Goal: Task Accomplishment & Management: Use online tool/utility

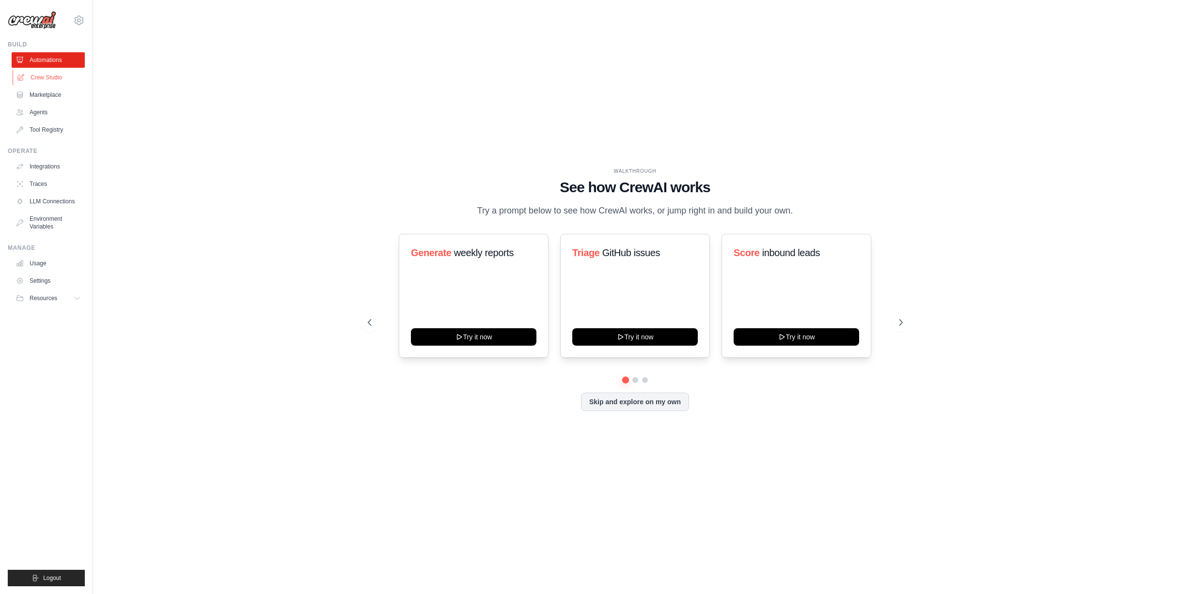
click at [46, 77] on link "Crew Studio" at bounding box center [49, 78] width 73 height 16
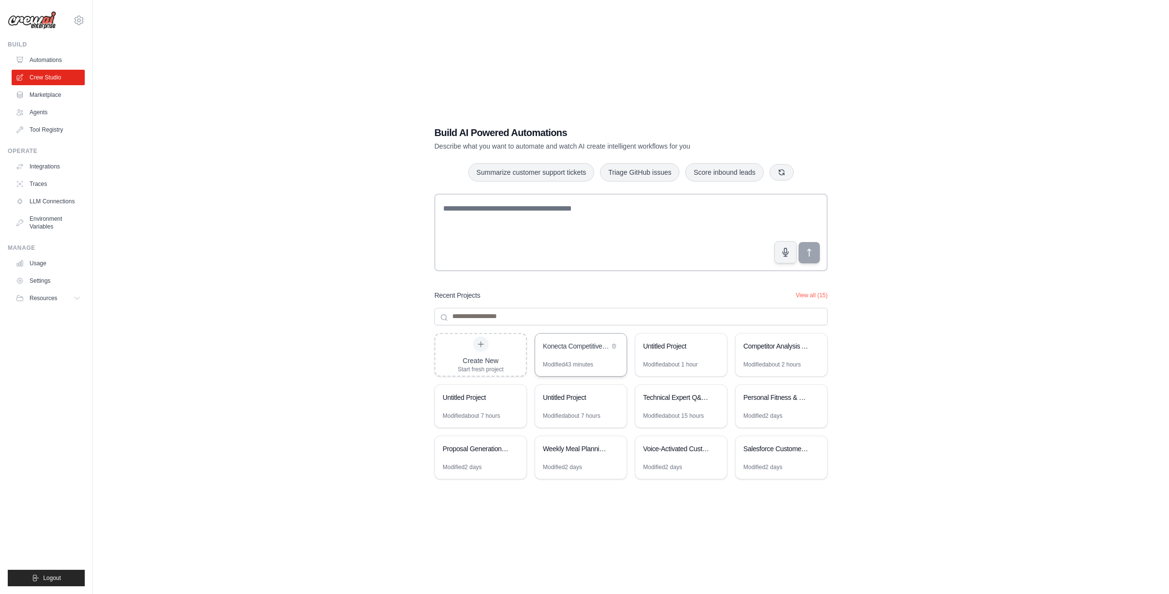
click at [562, 357] on div "Konecta Competitive Analysis Automation" at bounding box center [581, 347] width 92 height 27
click at [47, 200] on link "LLM Connections" at bounding box center [49, 202] width 73 height 16
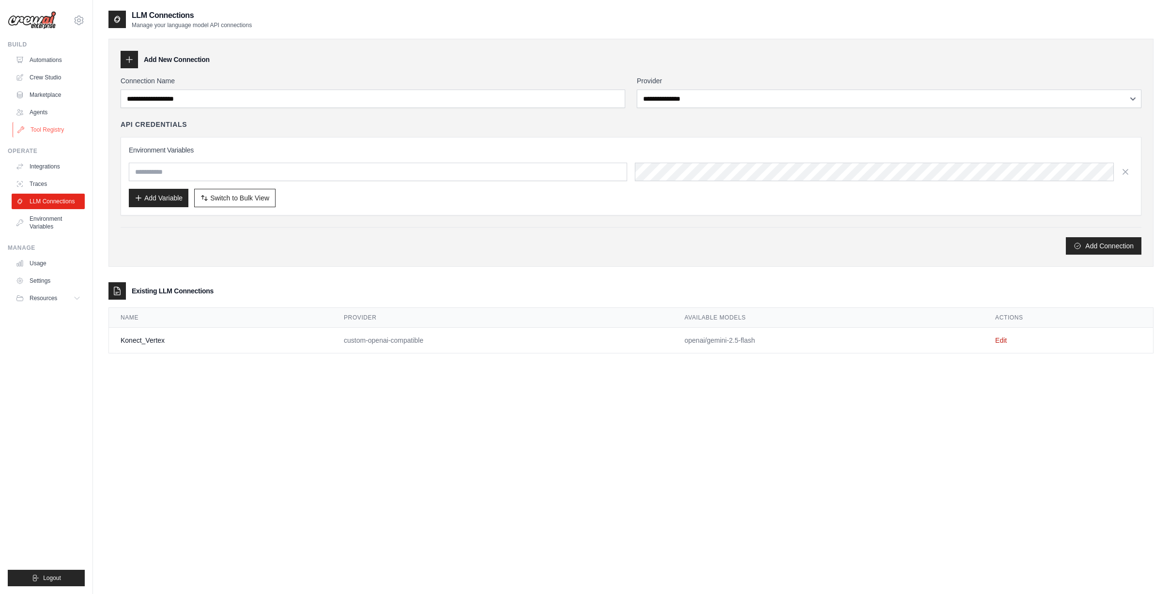
click at [46, 131] on link "Tool Registry" at bounding box center [49, 130] width 73 height 16
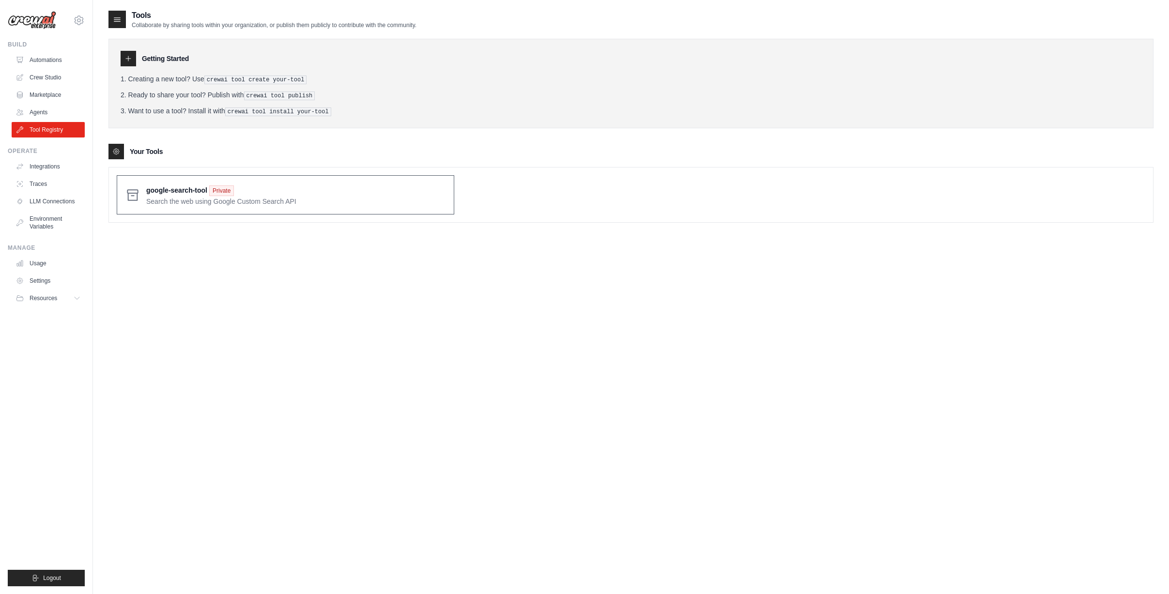
click at [177, 187] on span at bounding box center [296, 195] width 300 height 23
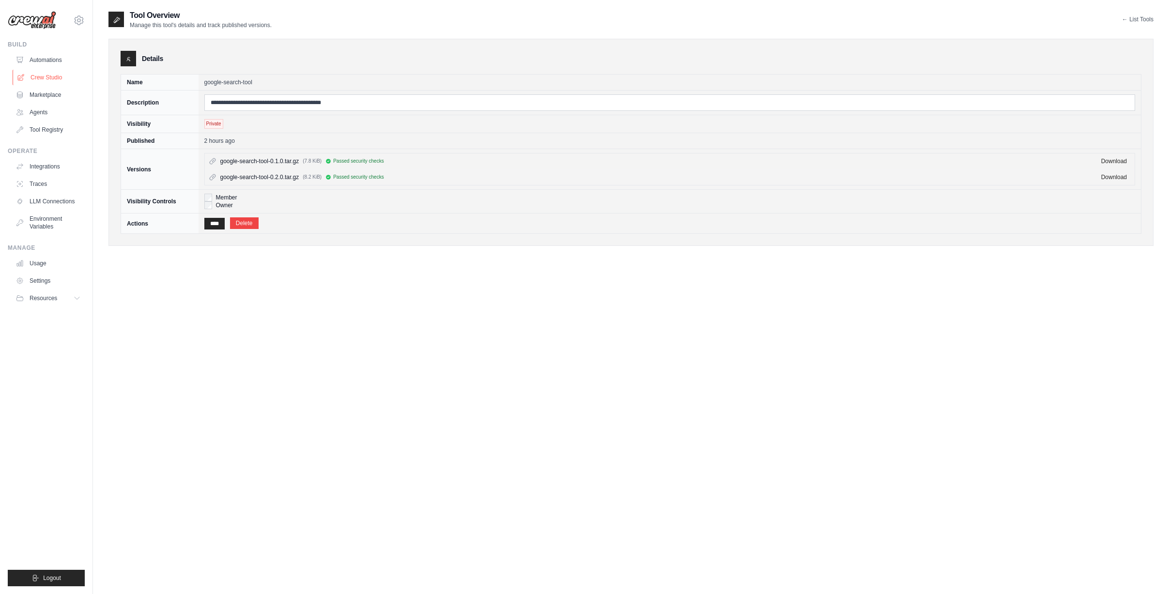
click at [48, 78] on link "Crew Studio" at bounding box center [49, 78] width 73 height 16
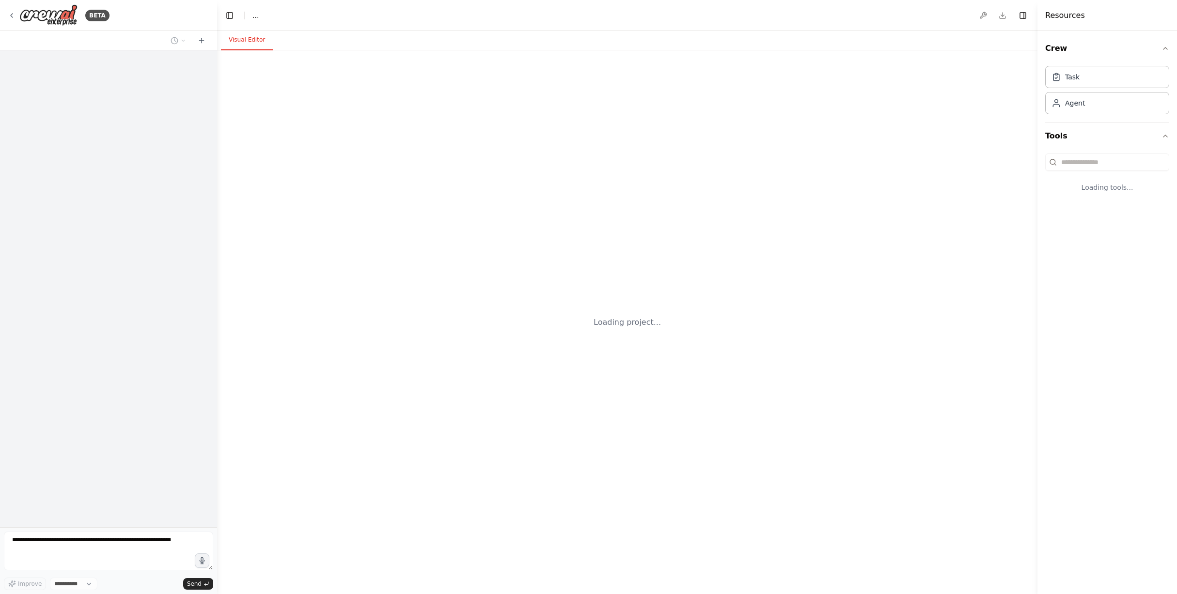
select select "****"
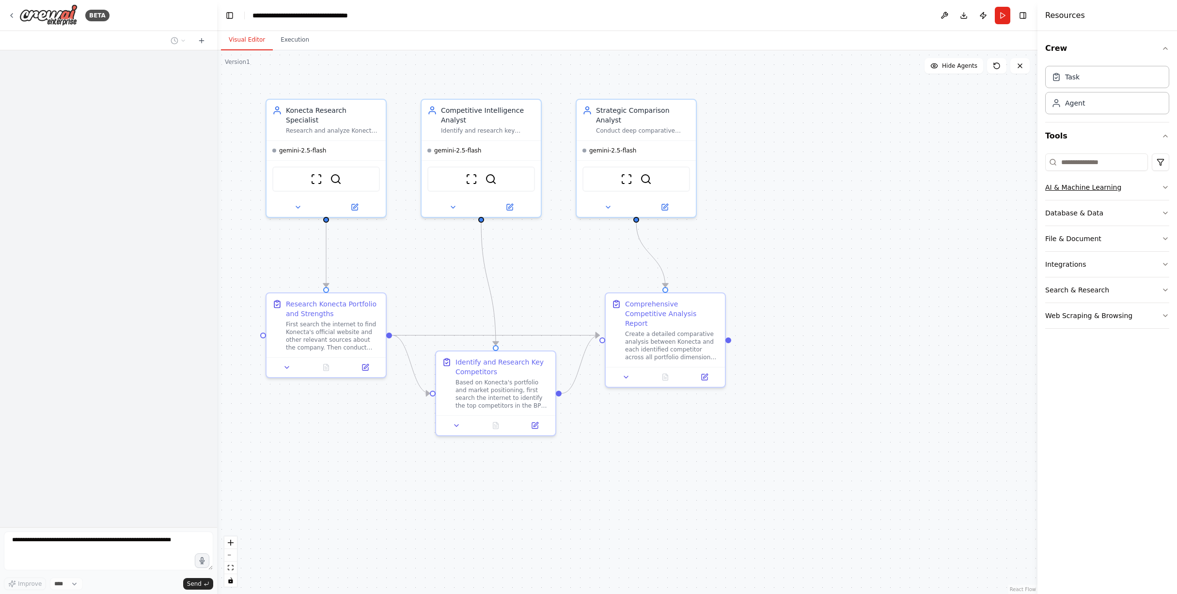
click at [1164, 190] on icon "button" at bounding box center [1165, 188] width 8 height 8
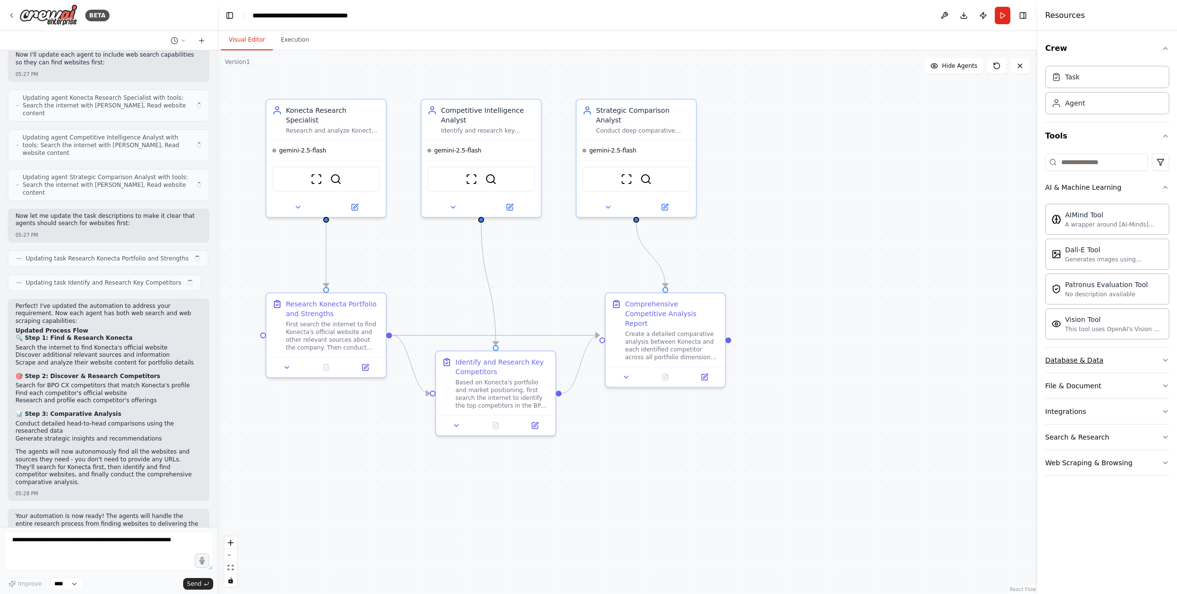
click at [1104, 362] on button "Database & Data" at bounding box center [1107, 360] width 124 height 25
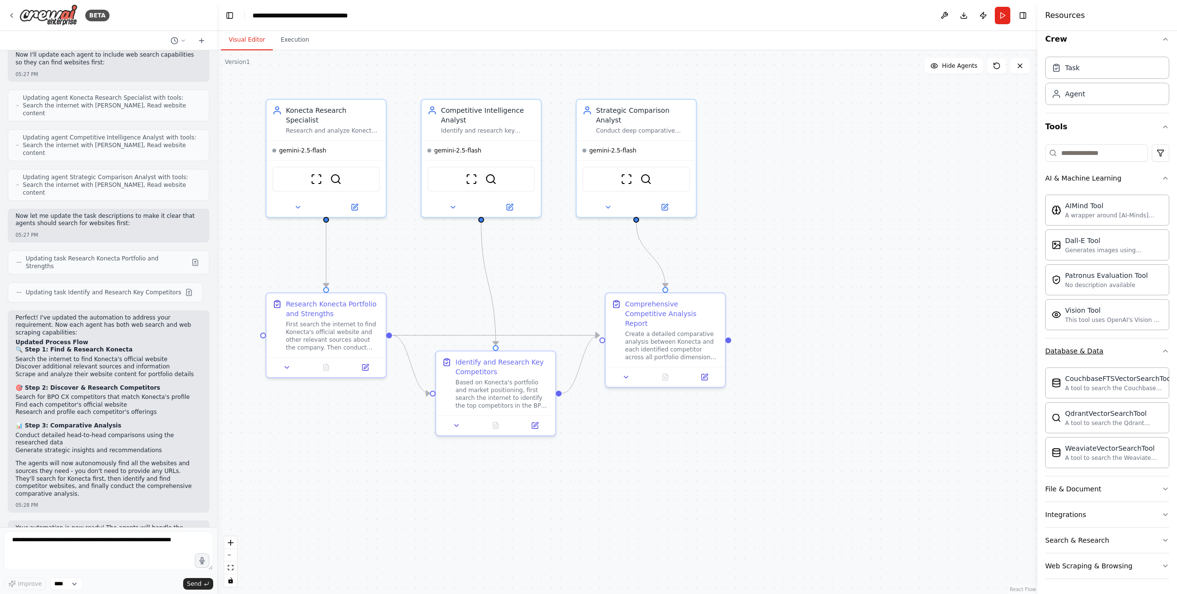
scroll to position [10, 0]
click at [1106, 493] on button "File & Document" at bounding box center [1107, 488] width 124 height 25
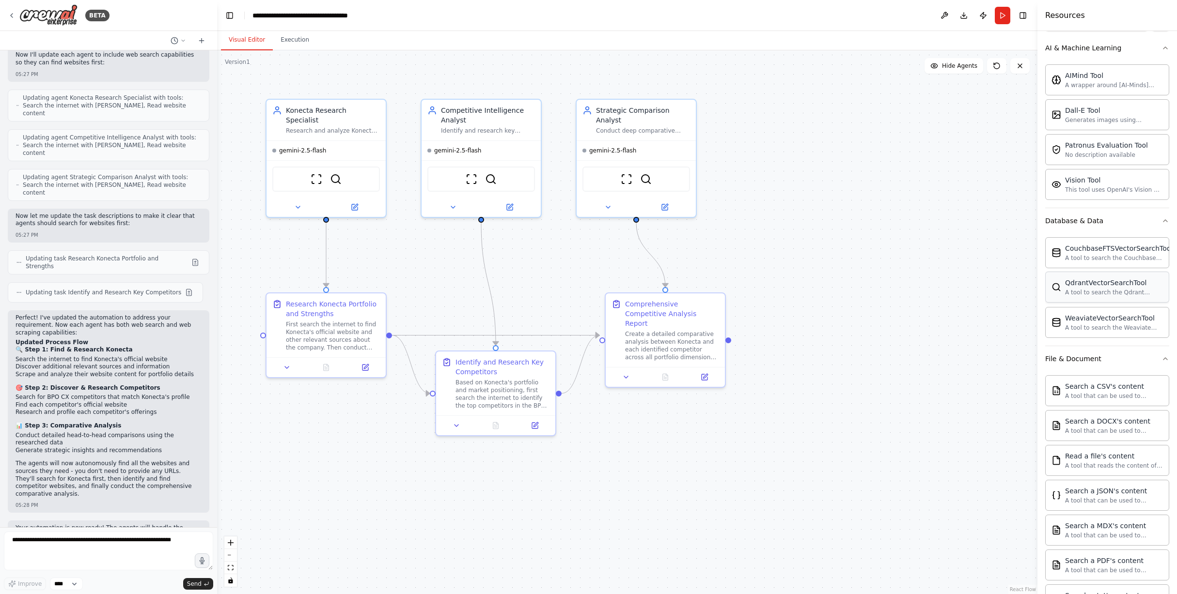
scroll to position [296, 0]
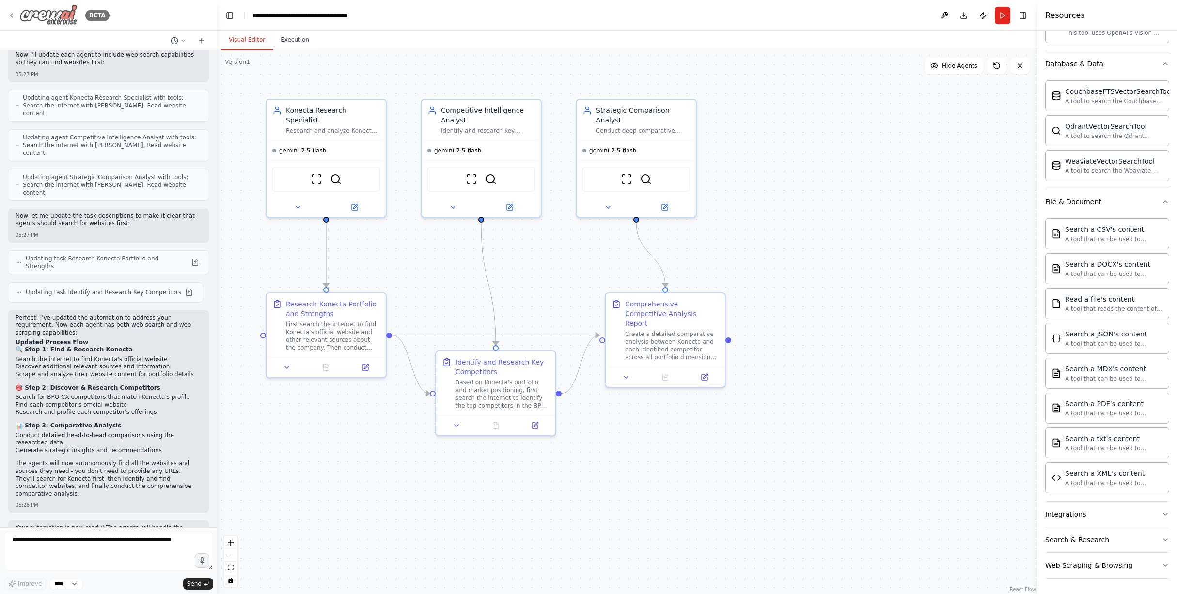
click at [14, 13] on icon at bounding box center [12, 16] width 8 height 8
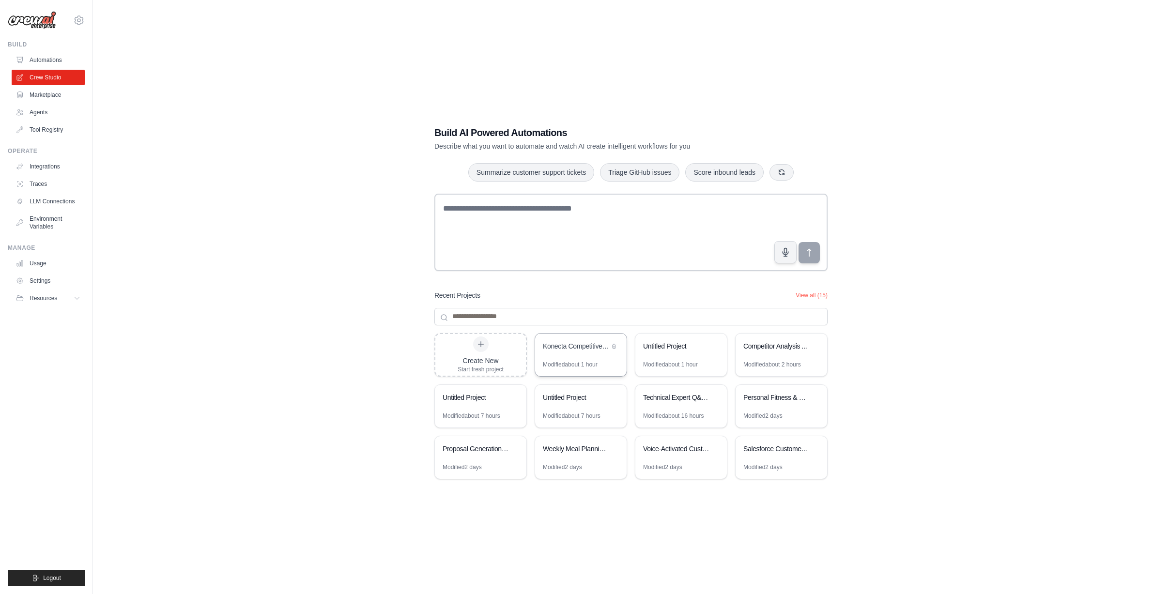
click at [587, 349] on div "Konecta Competitive Analysis Automation" at bounding box center [576, 347] width 66 height 10
click at [53, 166] on link "Integrations" at bounding box center [49, 167] width 73 height 16
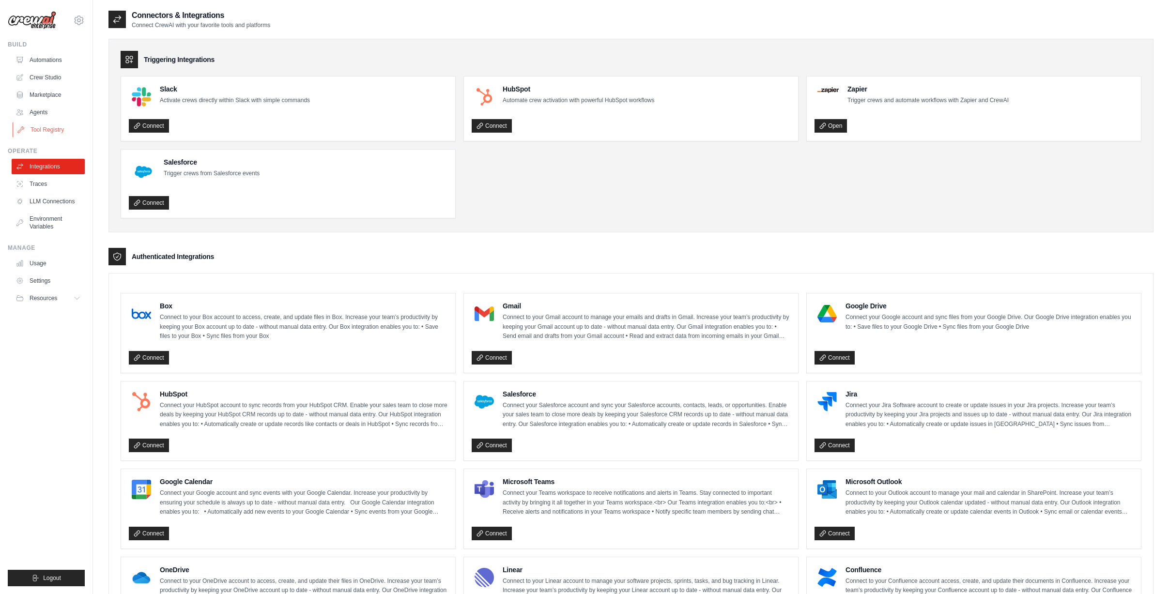
click at [50, 130] on link "Tool Registry" at bounding box center [49, 130] width 73 height 16
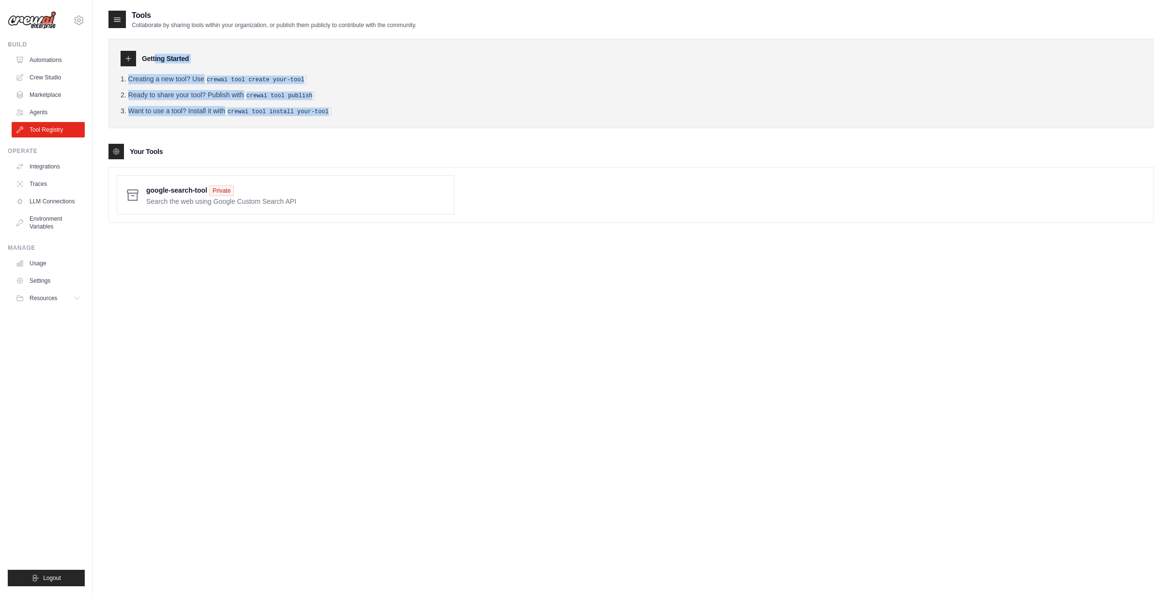
drag, startPoint x: 119, startPoint y: 45, endPoint x: 382, endPoint y: 120, distance: 273.6
click at [382, 120] on div "Getting Started Creating a new tool? Use crewai tool create your-tool Ready to …" at bounding box center [631, 84] width 1045 height 90
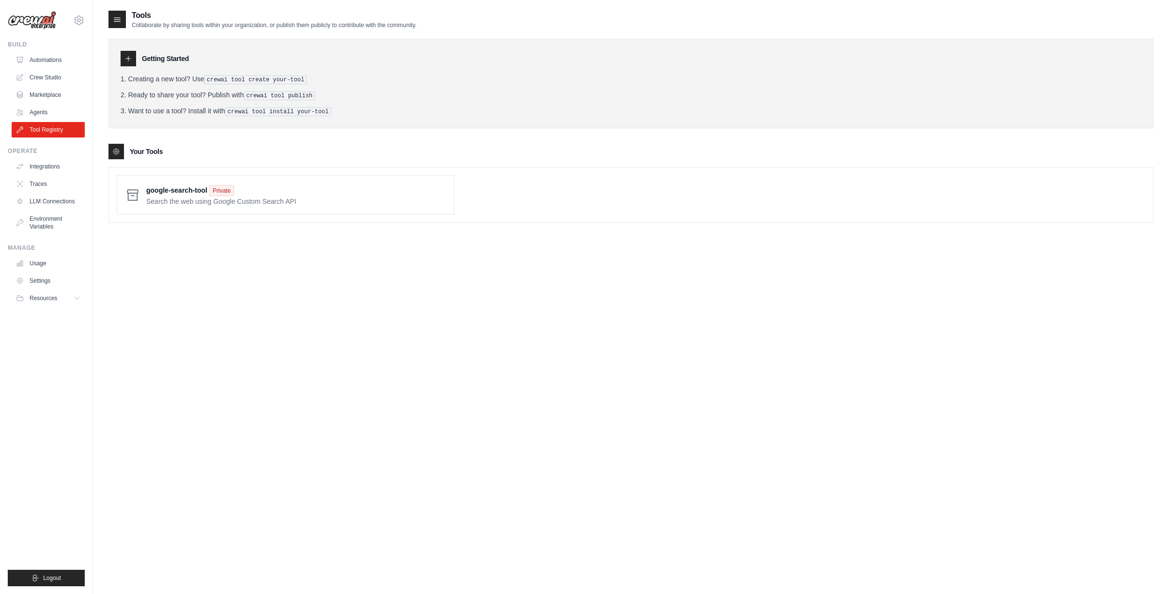
click at [325, 151] on div "Your Tools" at bounding box center [631, 152] width 1045 height 16
click at [324, 194] on span at bounding box center [296, 195] width 300 height 23
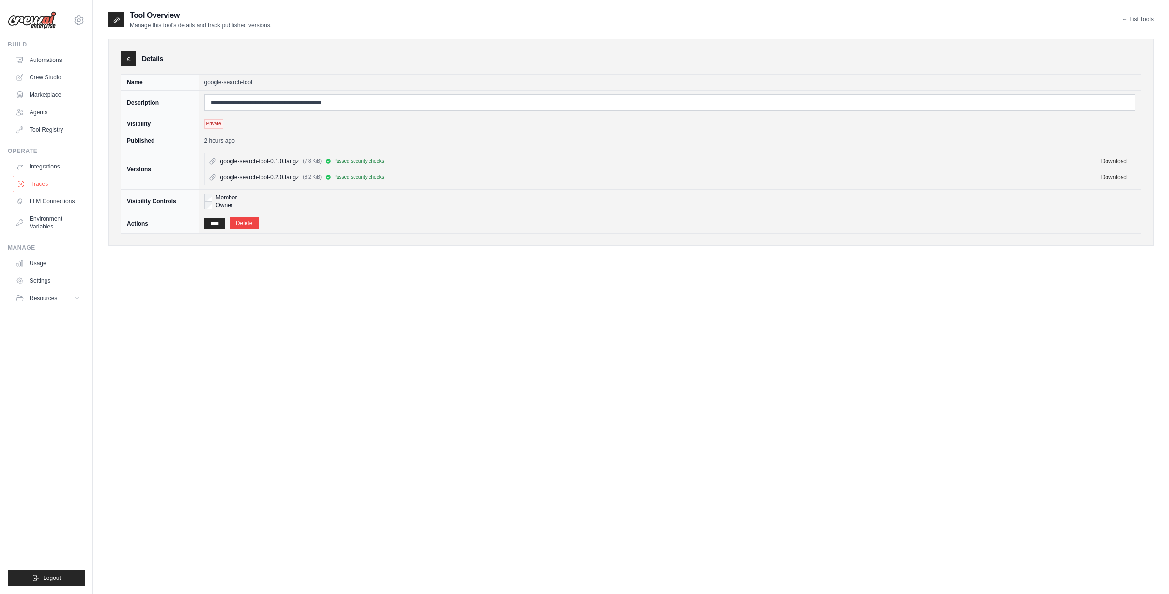
click at [29, 180] on link "Traces" at bounding box center [49, 184] width 73 height 16
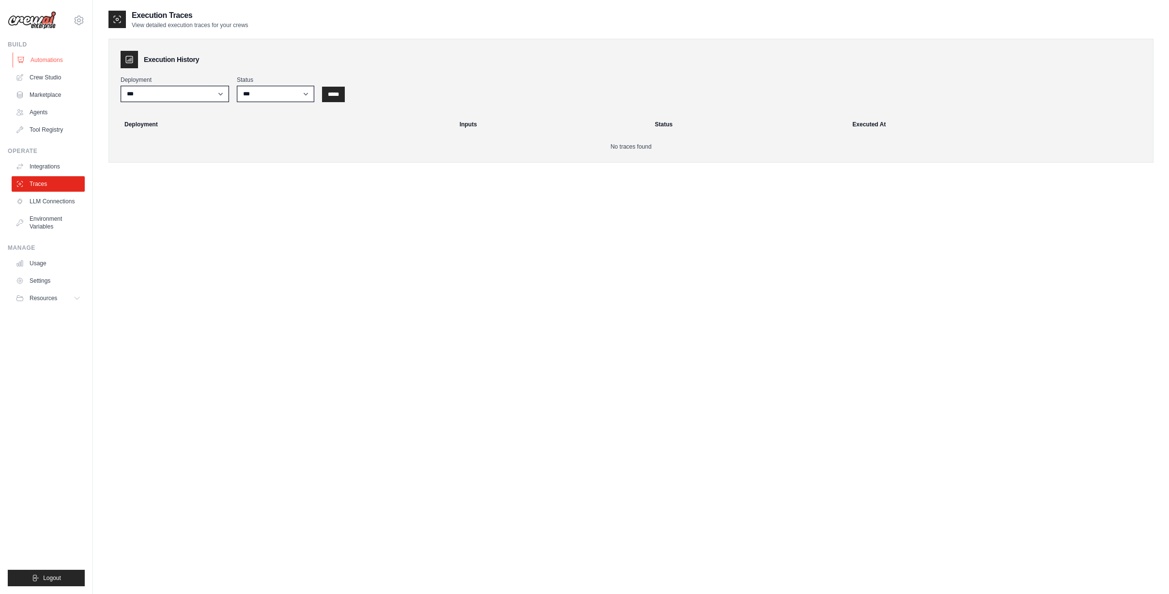
click at [36, 60] on link "Automations" at bounding box center [49, 60] width 73 height 16
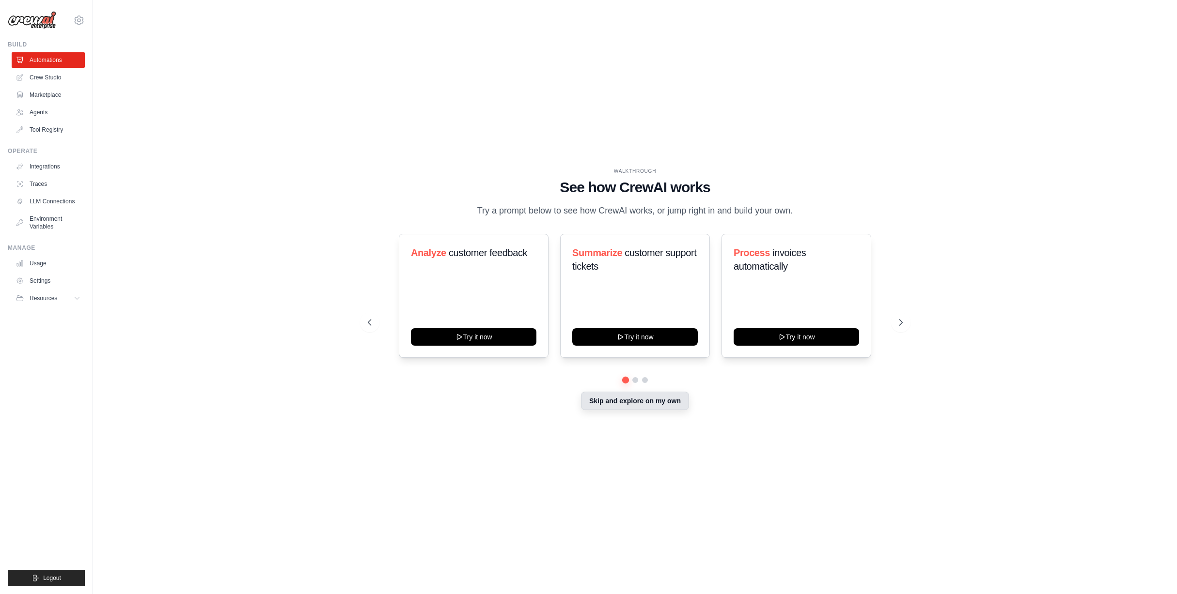
click at [625, 405] on button "Skip and explore on my own" at bounding box center [635, 401] width 108 height 18
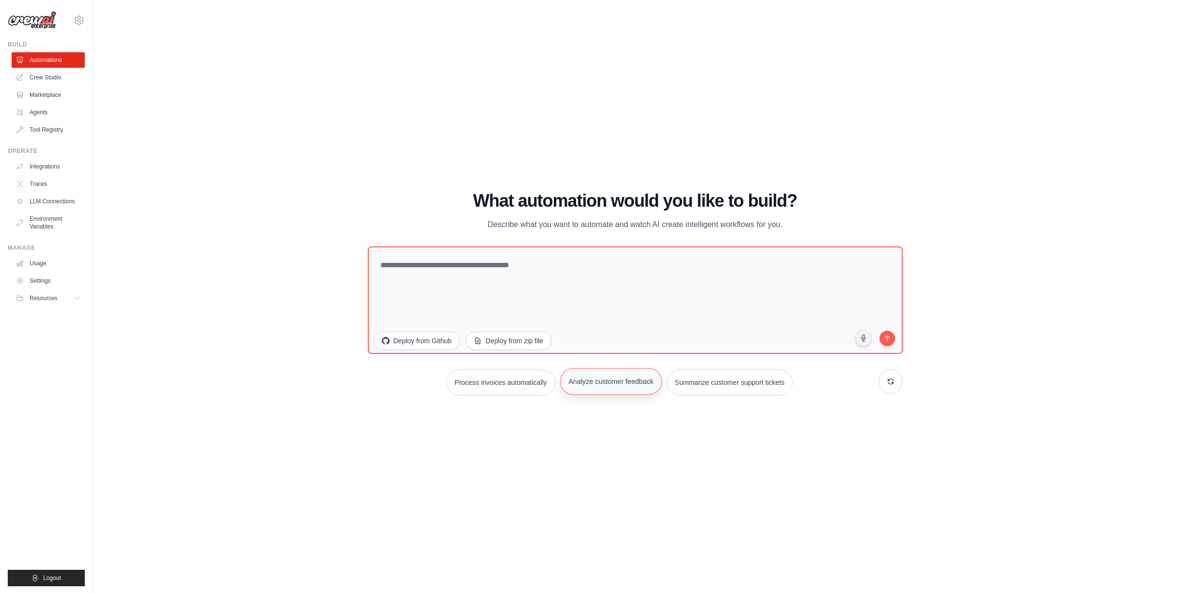
click at [605, 380] on button "Analyze customer feedback" at bounding box center [611, 381] width 102 height 27
click at [887, 338] on icon "submit" at bounding box center [886, 337] width 5 height 7
click at [39, 62] on link "Automations" at bounding box center [49, 60] width 73 height 16
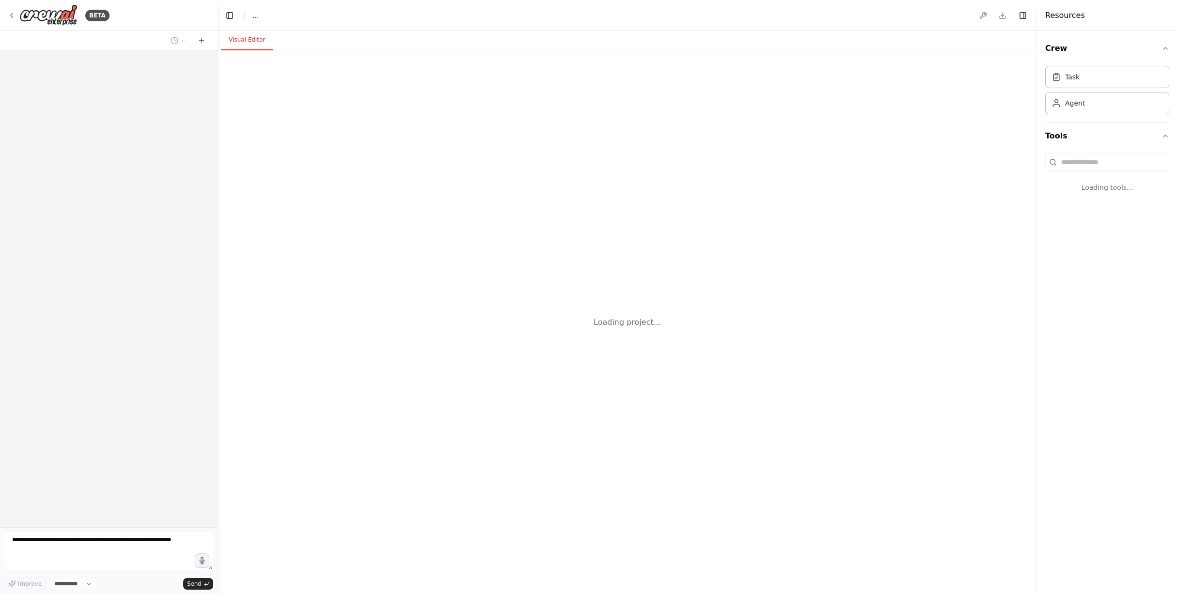
select select "****"
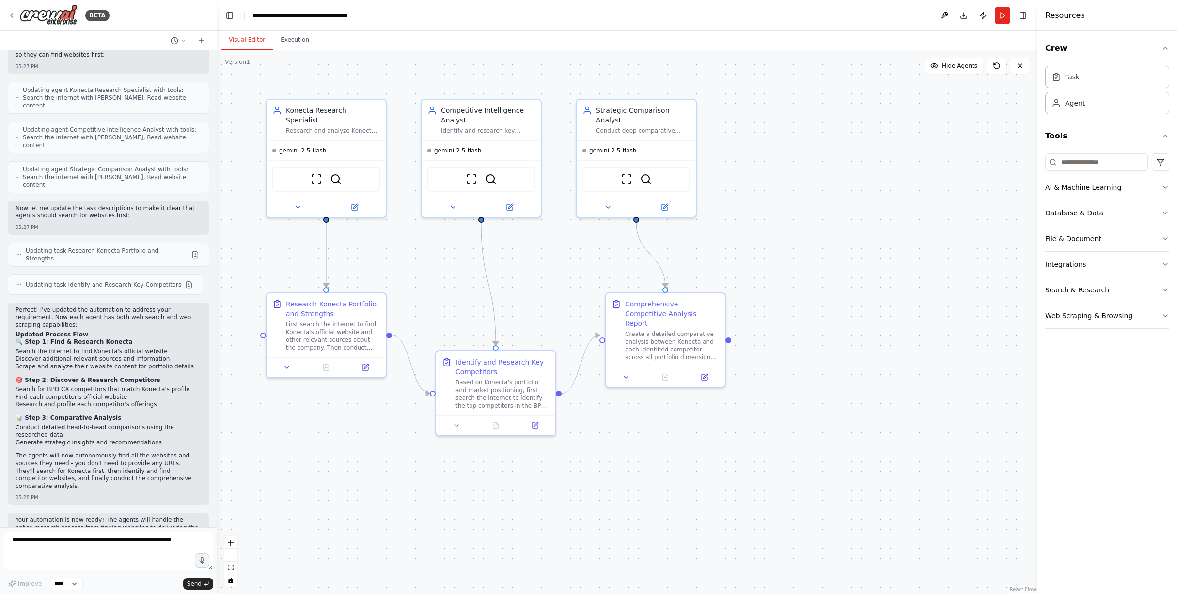
scroll to position [1159, 0]
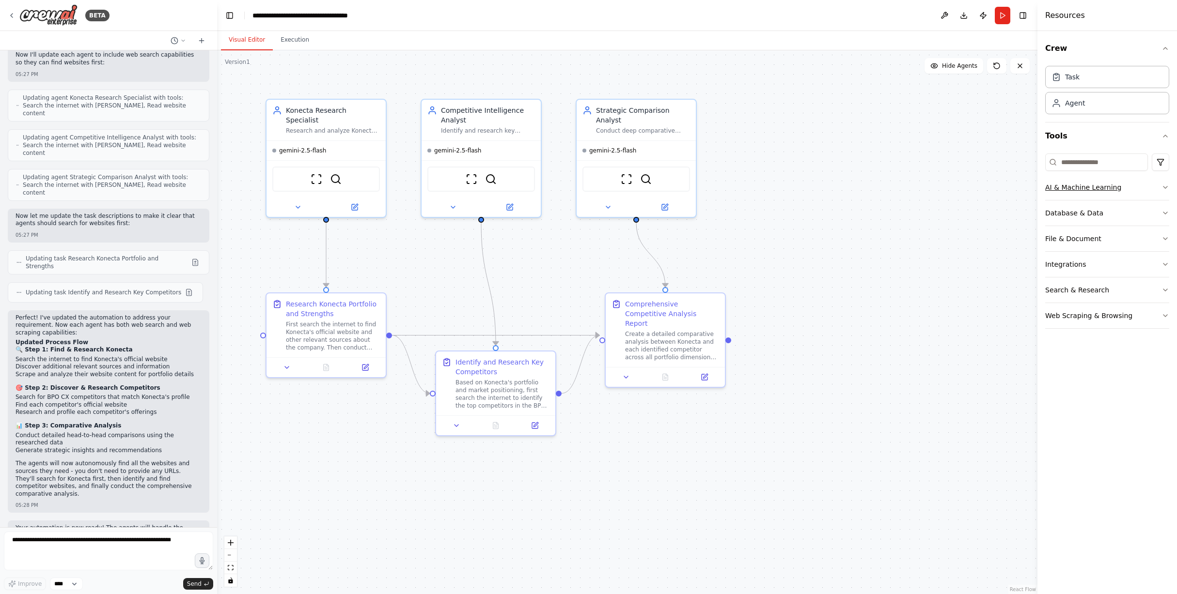
click at [1156, 188] on button "AI & Machine Learning" at bounding box center [1107, 187] width 124 height 25
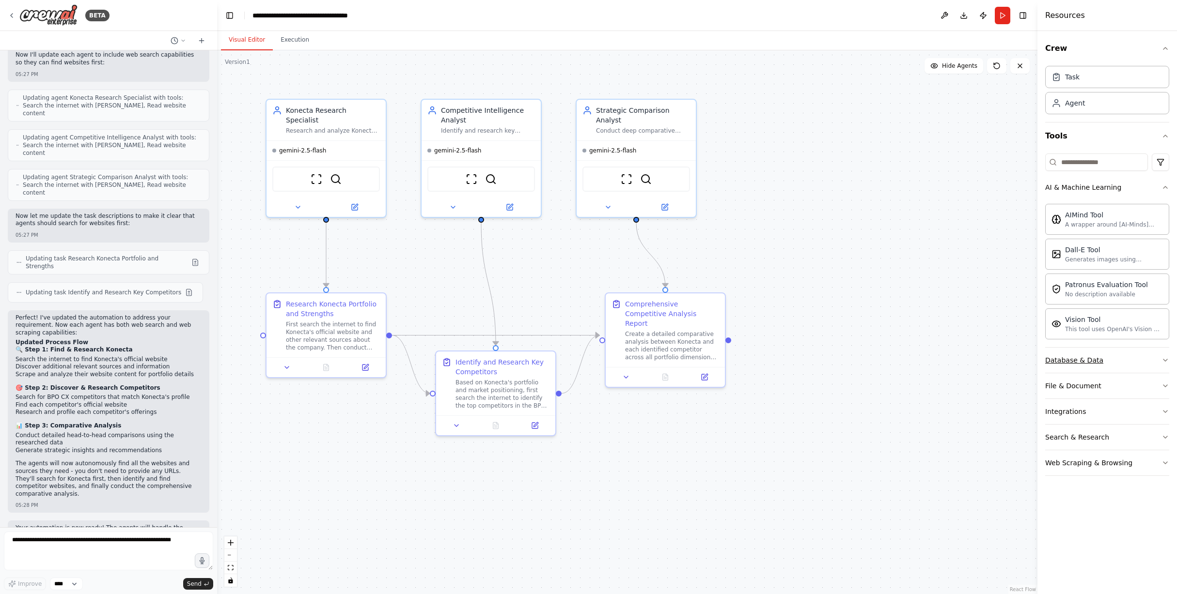
click at [1131, 357] on button "Database & Data" at bounding box center [1107, 360] width 124 height 25
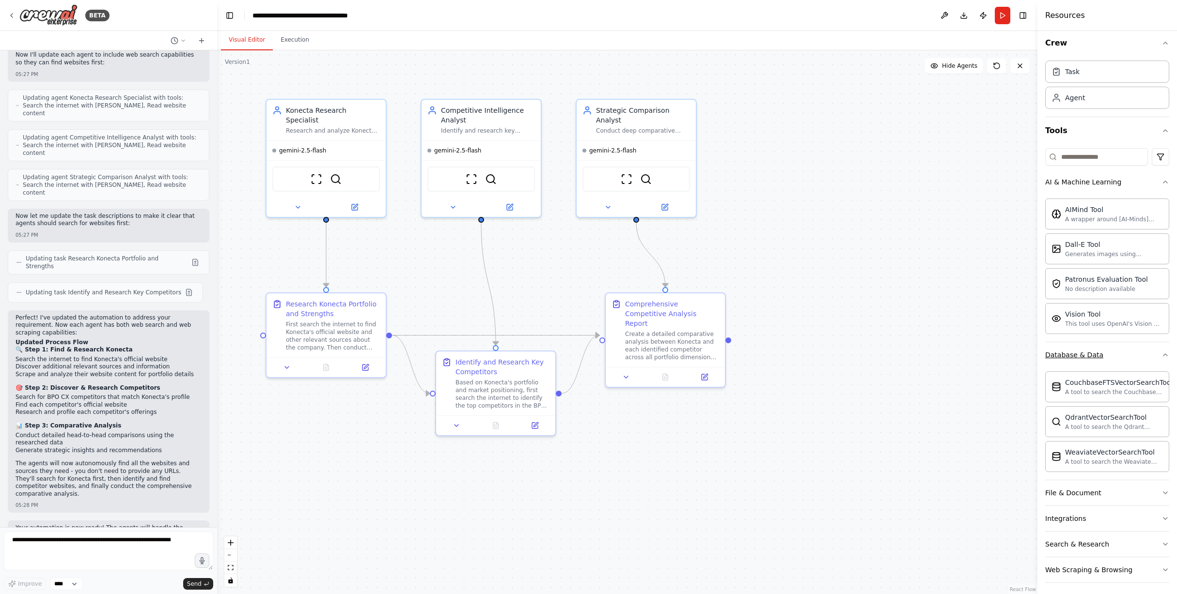
scroll to position [10, 0]
click at [1161, 179] on icon "button" at bounding box center [1165, 178] width 8 height 8
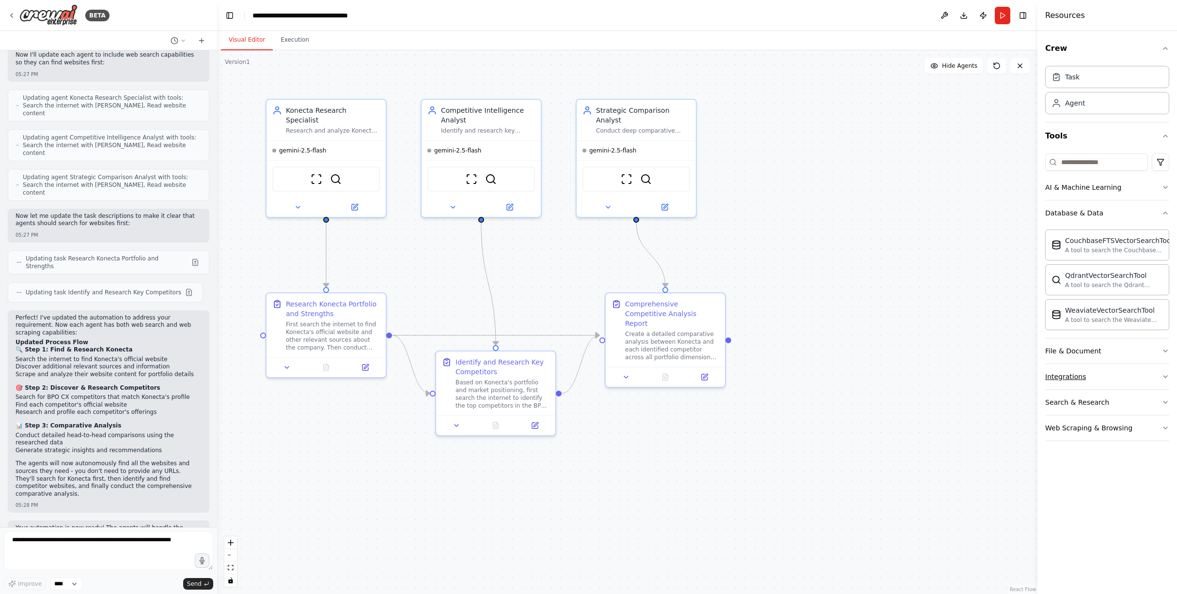
click at [1139, 375] on button "Integrations" at bounding box center [1107, 376] width 124 height 25
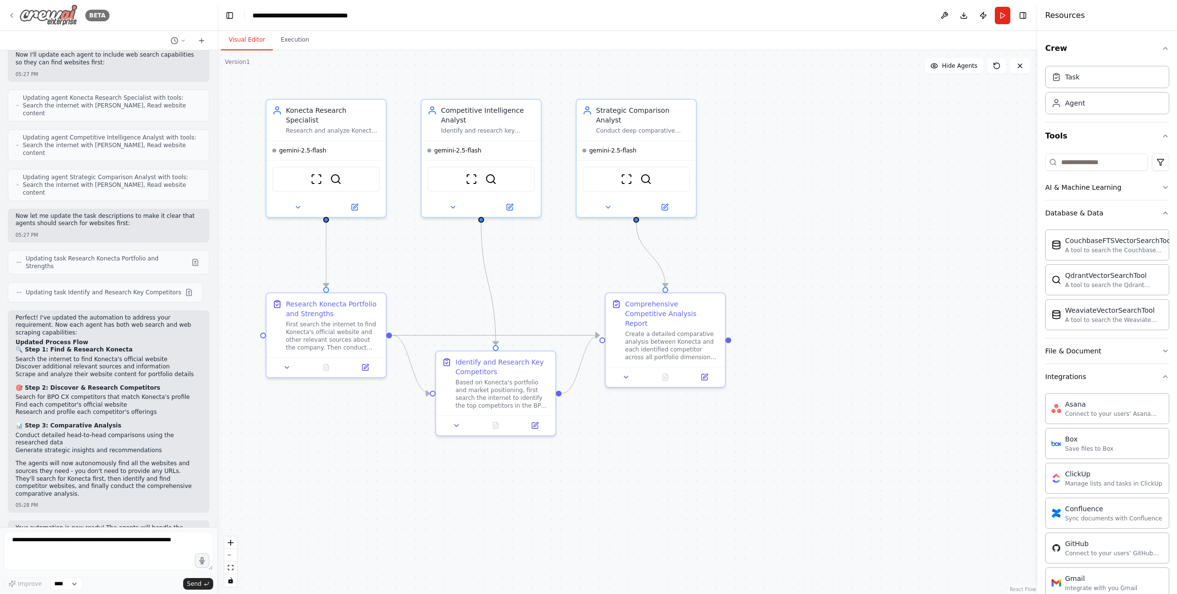
click at [14, 17] on icon at bounding box center [12, 16] width 8 height 8
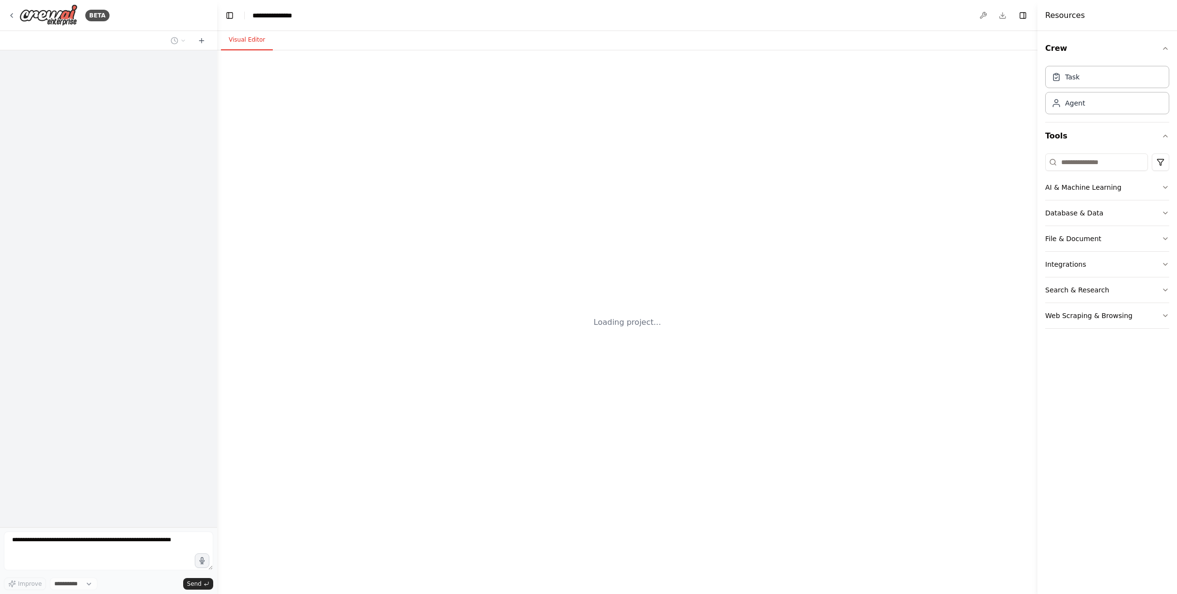
select select "****"
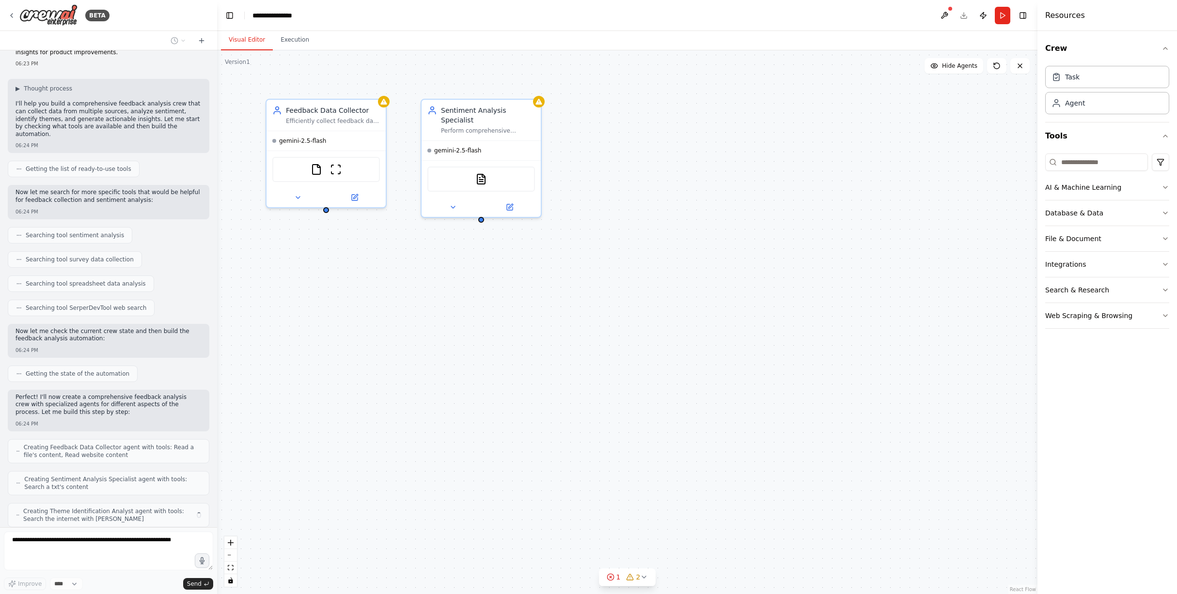
scroll to position [68, 0]
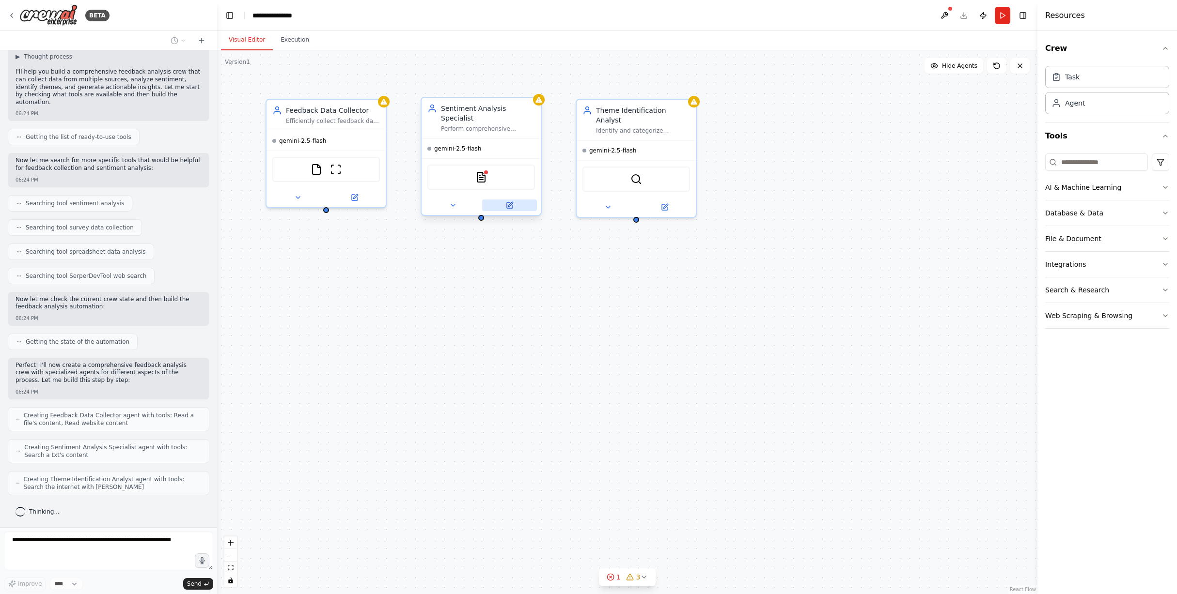
click at [511, 202] on icon at bounding box center [510, 204] width 4 height 4
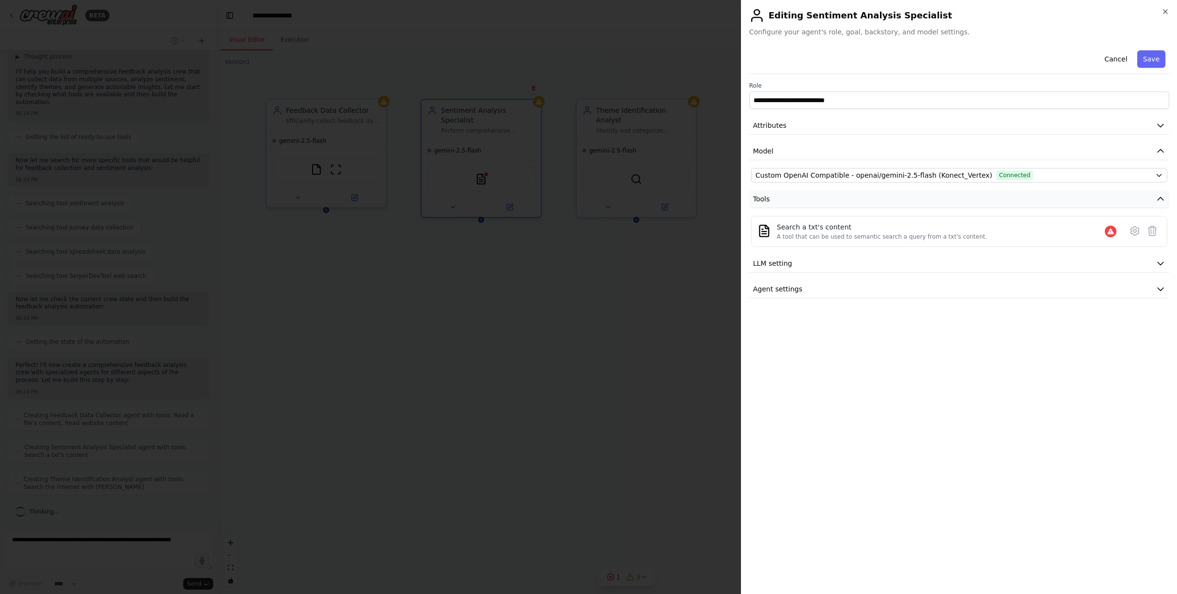
scroll to position [100, 0]
click at [1127, 233] on button at bounding box center [1134, 230] width 17 height 17
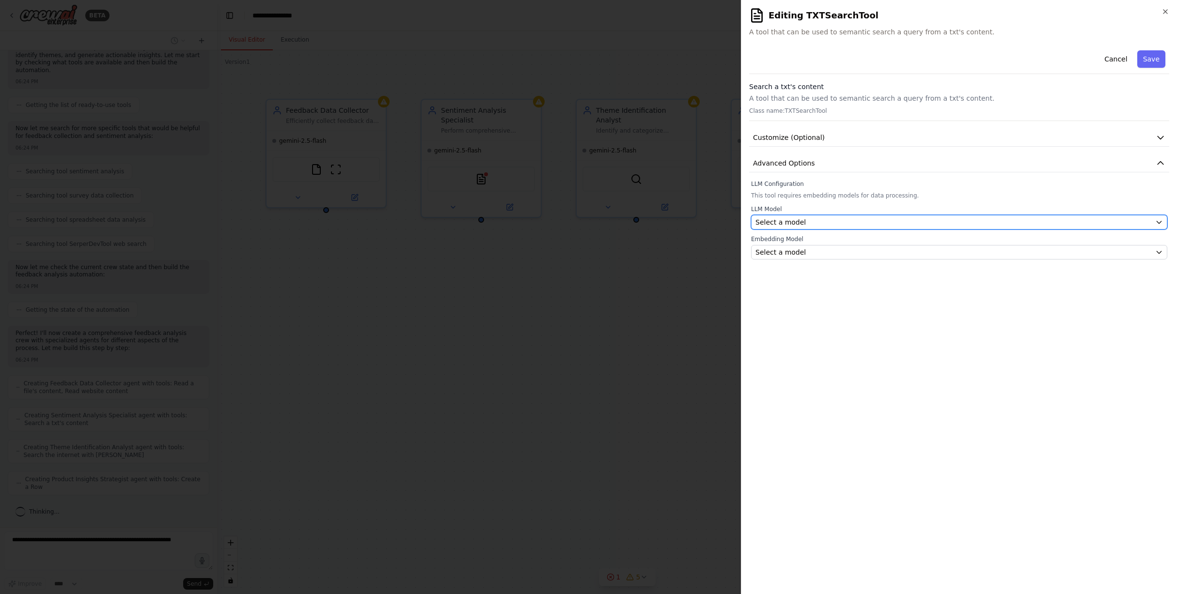
click at [816, 223] on div "Select a model" at bounding box center [953, 223] width 396 height 10
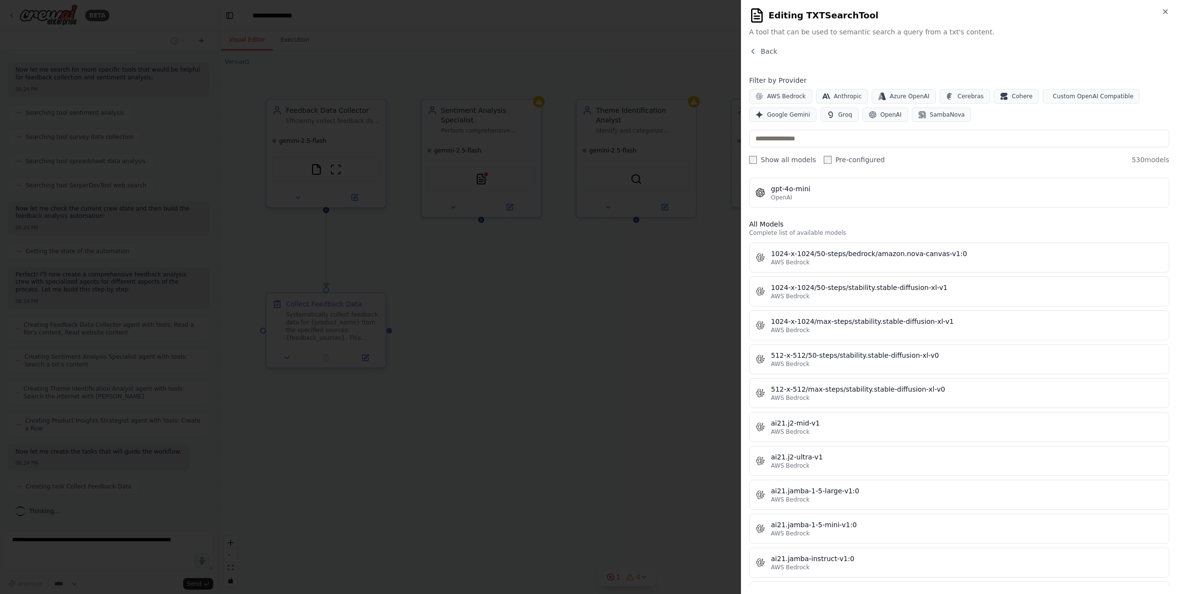
scroll to position [0, 0]
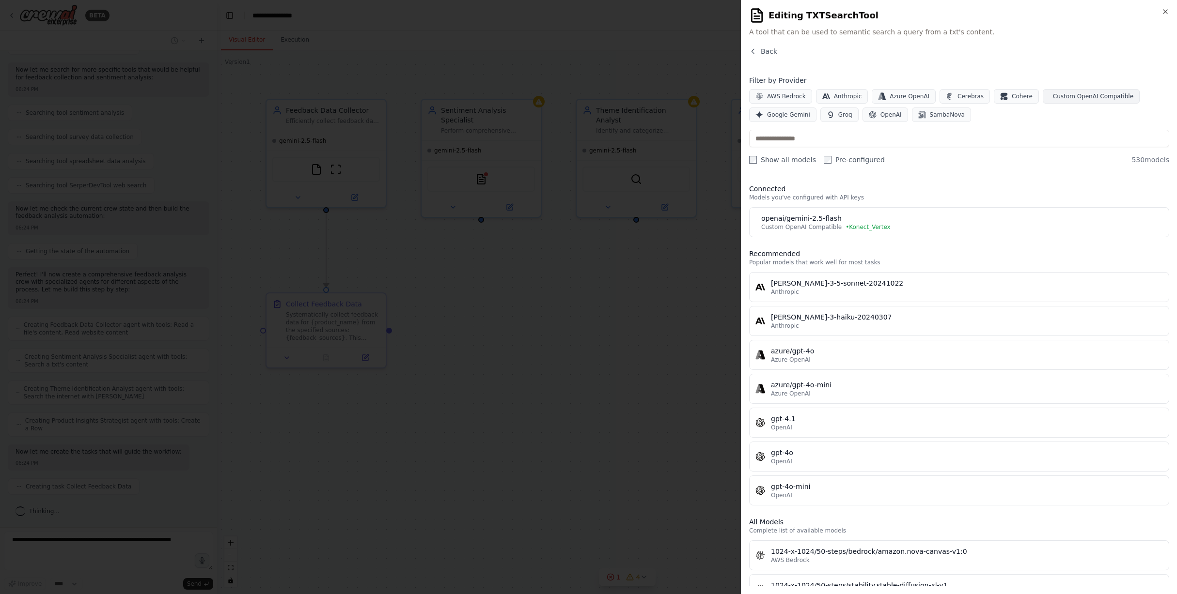
click at [1061, 96] on span "Custom OpenAI Compatible" at bounding box center [1093, 97] width 80 height 8
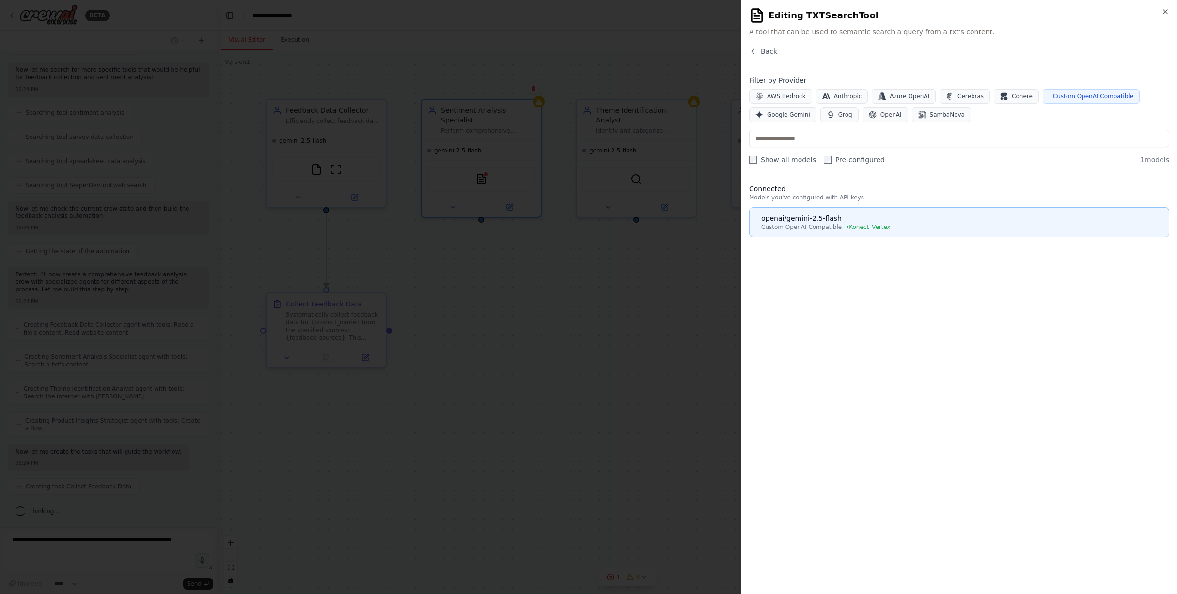
click at [829, 226] on span "Custom OpenAI Compatible" at bounding box center [801, 227] width 80 height 8
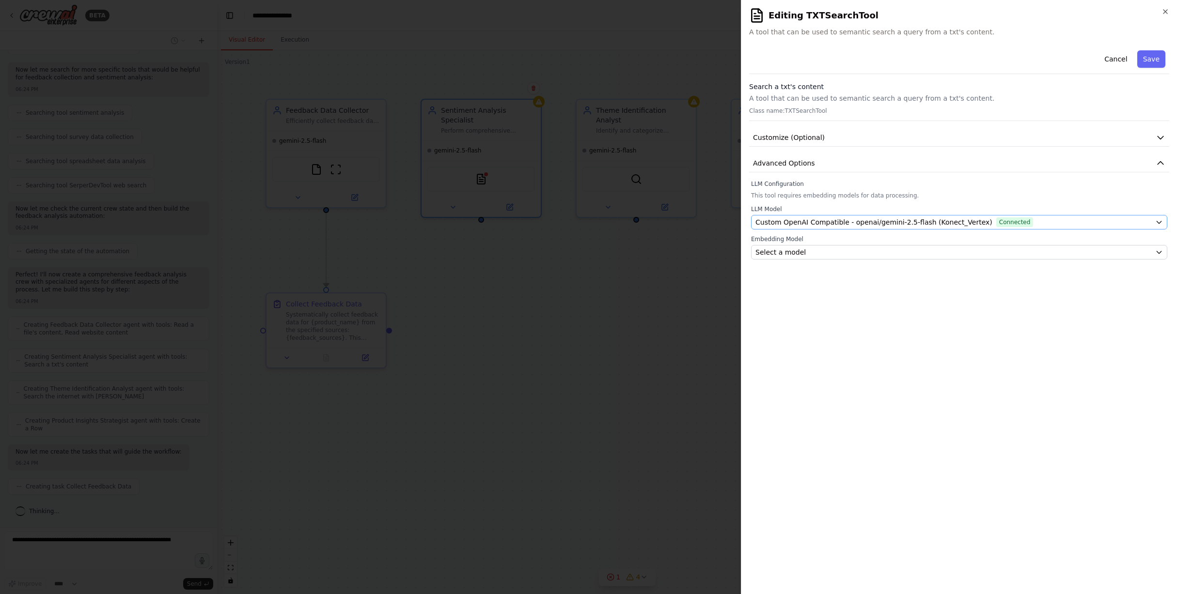
scroll to position [183, 0]
click at [836, 252] on div "Select a model" at bounding box center [953, 253] width 396 height 10
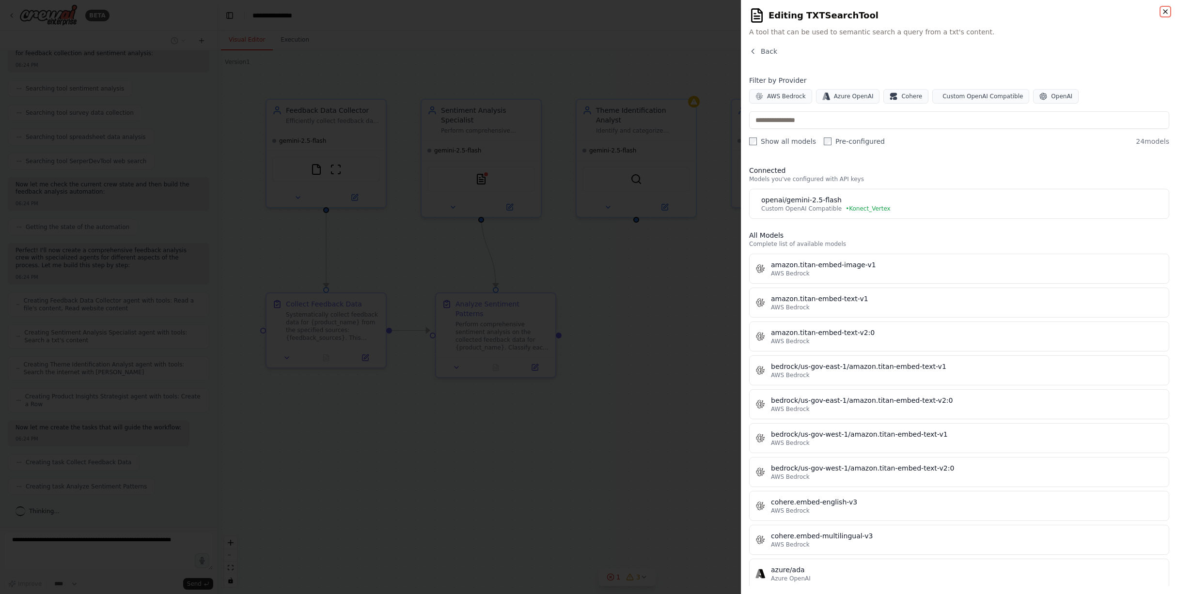
click at [1167, 12] on icon "button" at bounding box center [1165, 12] width 8 height 8
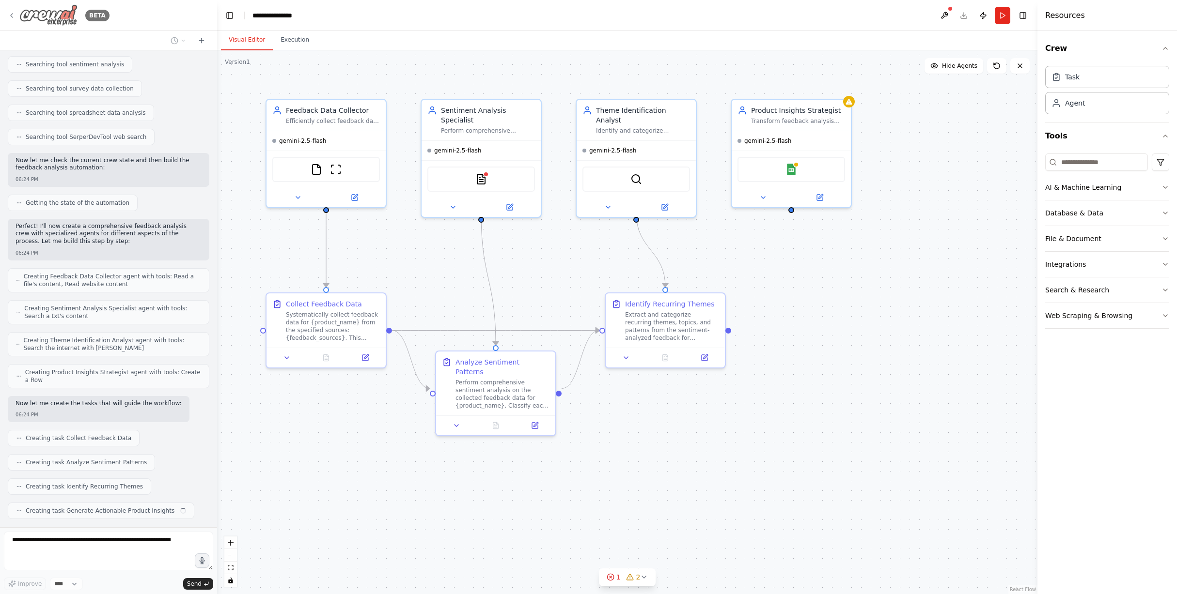
scroll to position [231, 0]
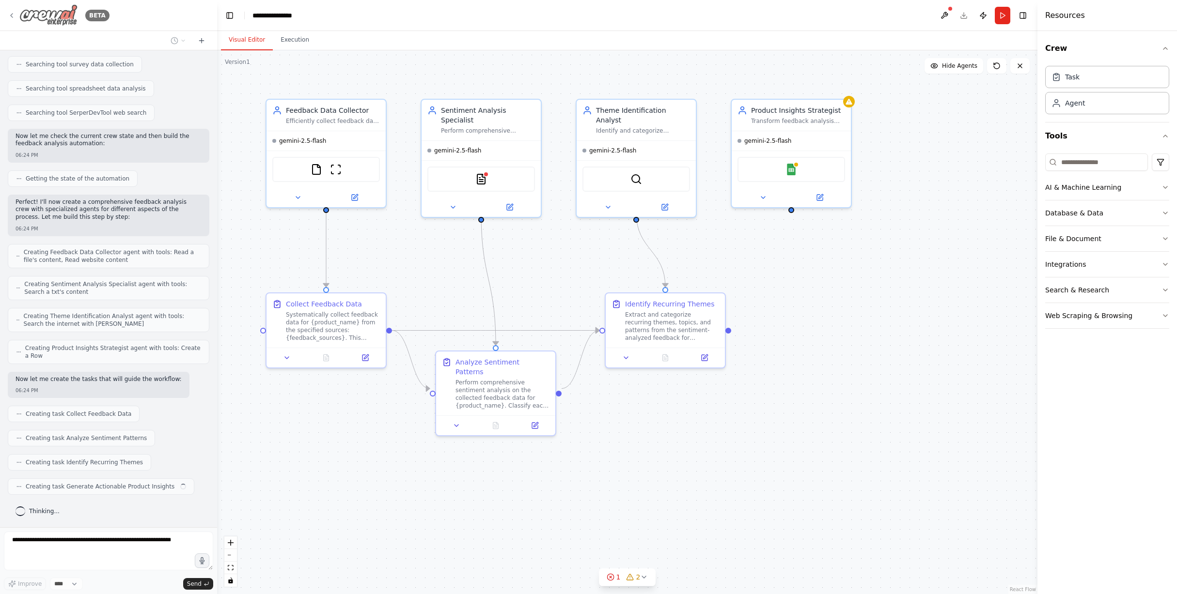
click at [10, 17] on icon at bounding box center [12, 16] width 8 height 8
